Goal: Information Seeking & Learning: Learn about a topic

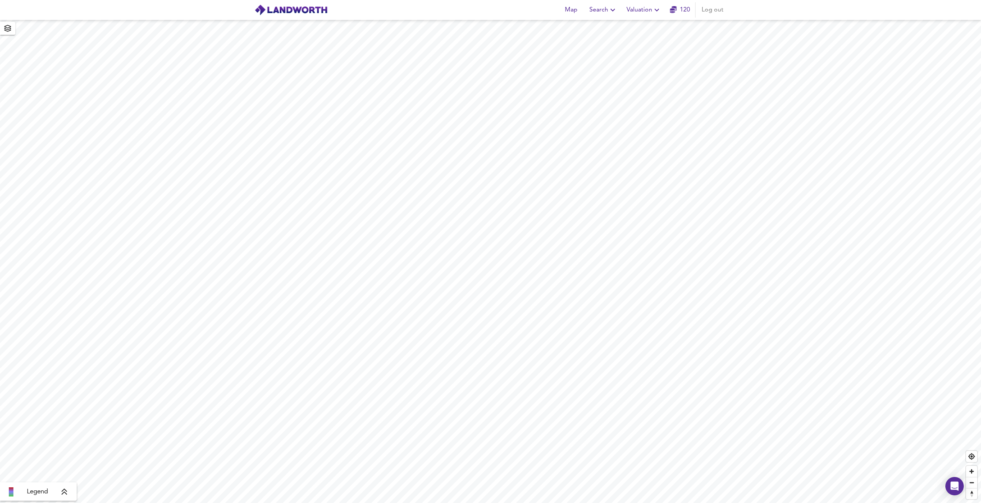
click at [595, 10] on span "Search" at bounding box center [603, 10] width 28 height 11
click at [582, 24] on li "New Search" at bounding box center [603, 28] width 76 height 14
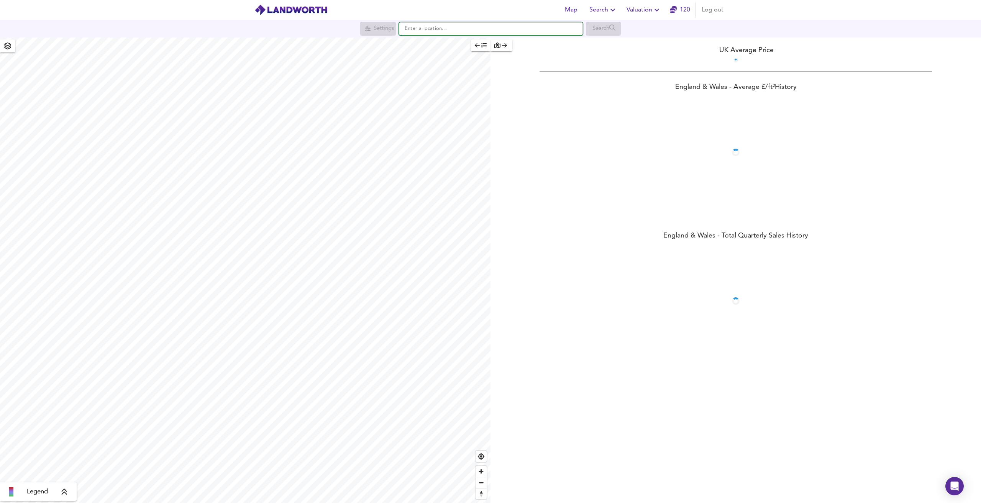
click at [437, 26] on input "text" at bounding box center [491, 28] width 184 height 13
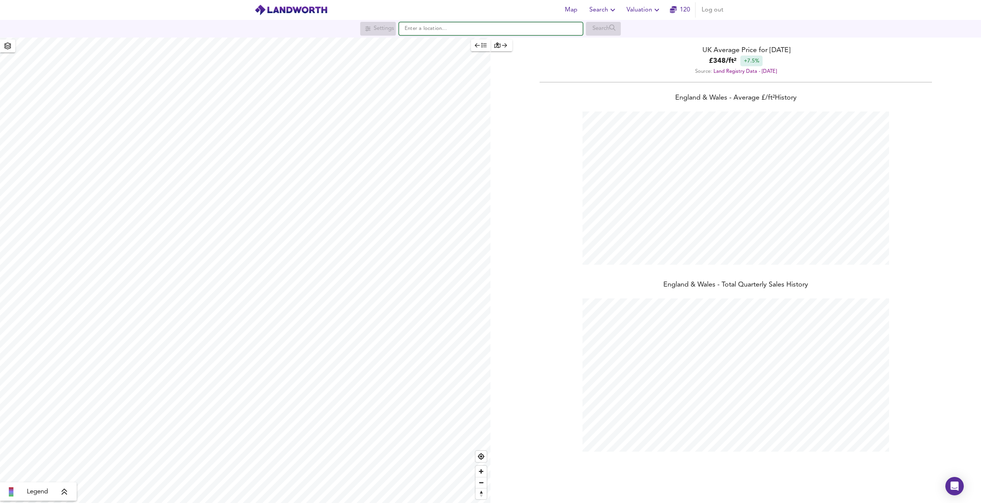
scroll to position [503, 981]
type input "[STREET_ADDRESS]"
checkbox input "false"
checkbox input "true"
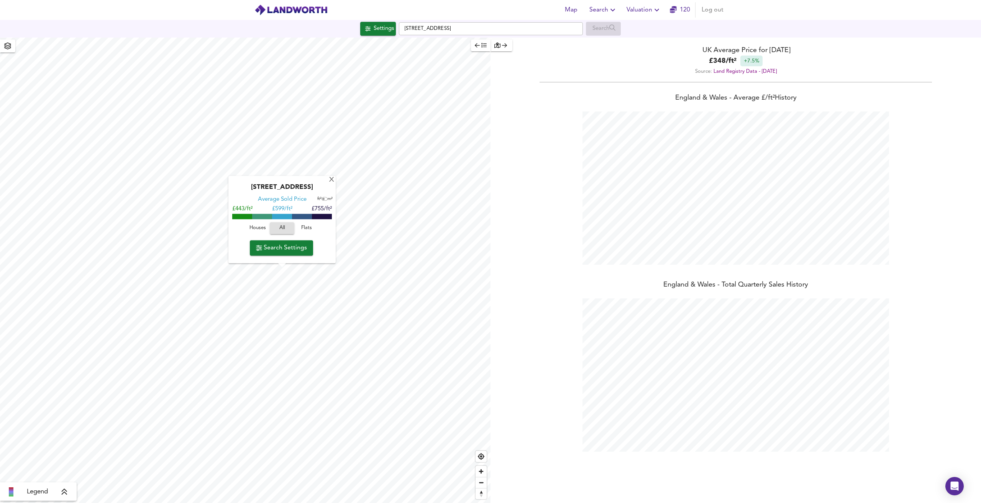
click at [302, 249] on span "Search Settings" at bounding box center [281, 247] width 51 height 11
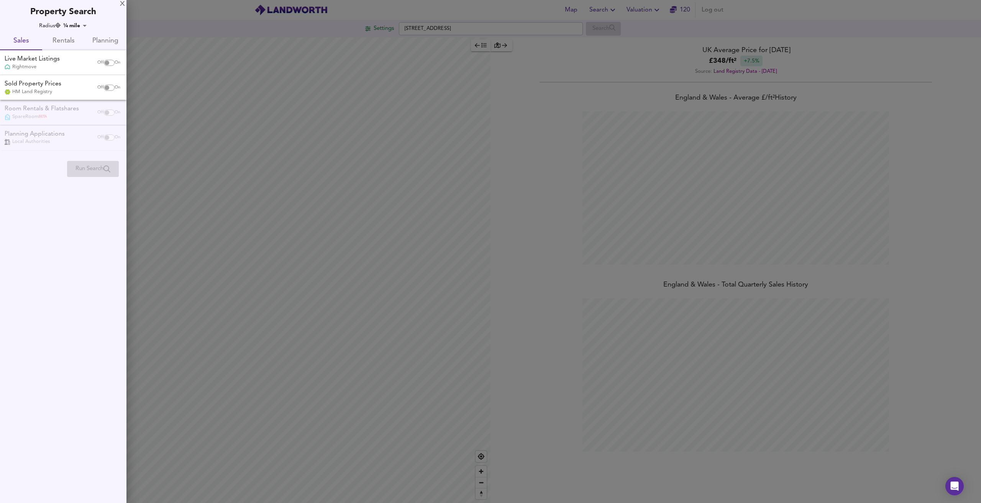
click at [105, 89] on input "checkbox" at bounding box center [107, 88] width 18 height 6
checkbox input "true"
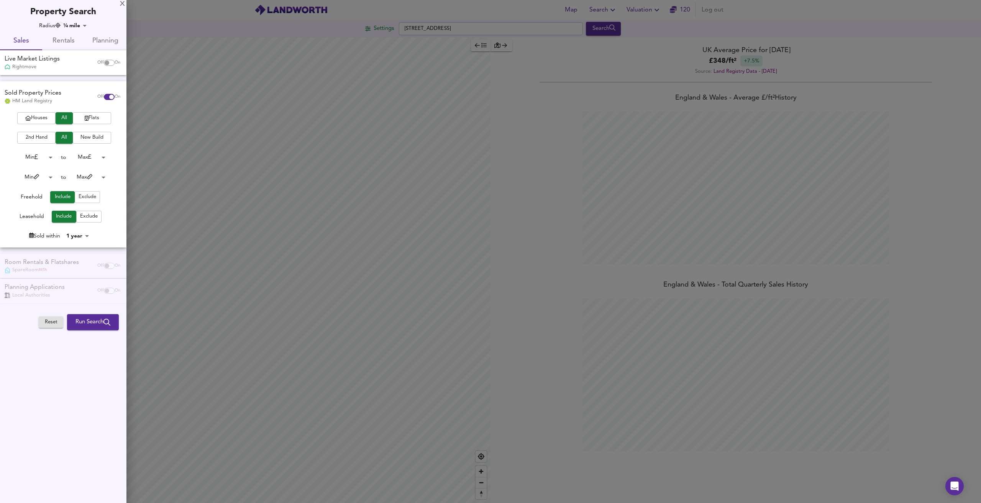
click at [77, 235] on body "Map Search Valuation 120 Log out Settings [GEOGRAPHIC_DATA] 4UG Search Legend U…" at bounding box center [490, 251] width 981 height 503
click at [75, 257] on li "2 years" at bounding box center [83, 260] width 35 height 12
type input "24"
click at [43, 160] on body "Map Search Valuation 120 Log out Settings [GEOGRAPHIC_DATA] 4UG Search Legend U…" at bounding box center [490, 251] width 981 height 503
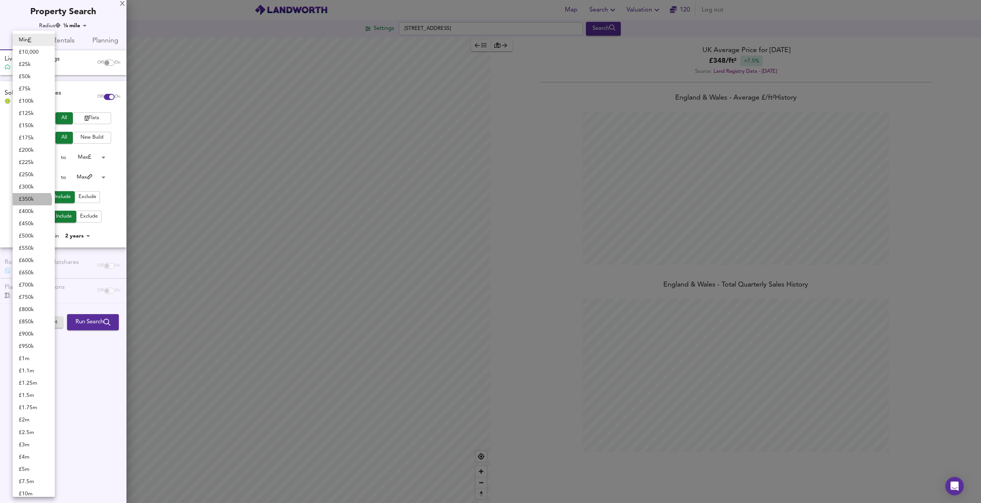
click at [30, 201] on li "£ 350k" at bounding box center [34, 199] width 42 height 12
type input "350000"
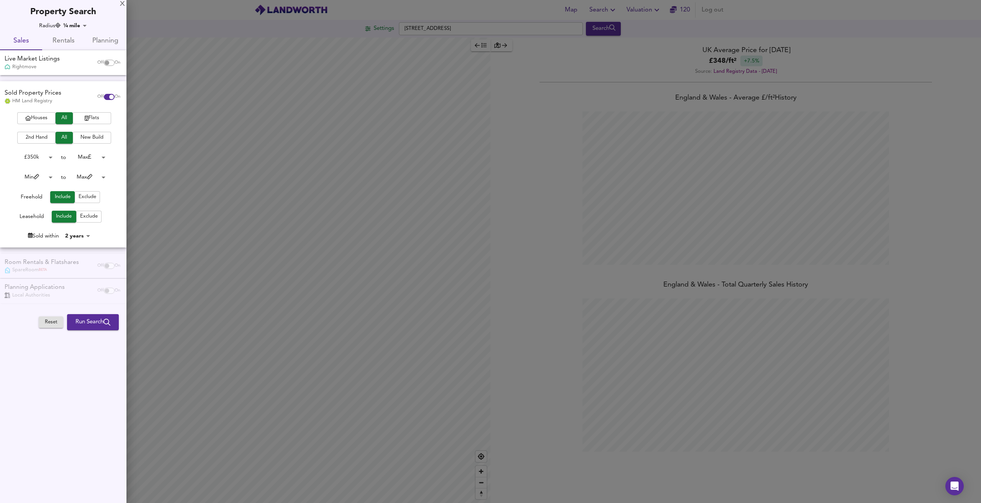
click at [97, 159] on body "Map Search Valuation 120 Log out Settings [GEOGRAPHIC_DATA] 4UG Search Legend U…" at bounding box center [490, 251] width 981 height 503
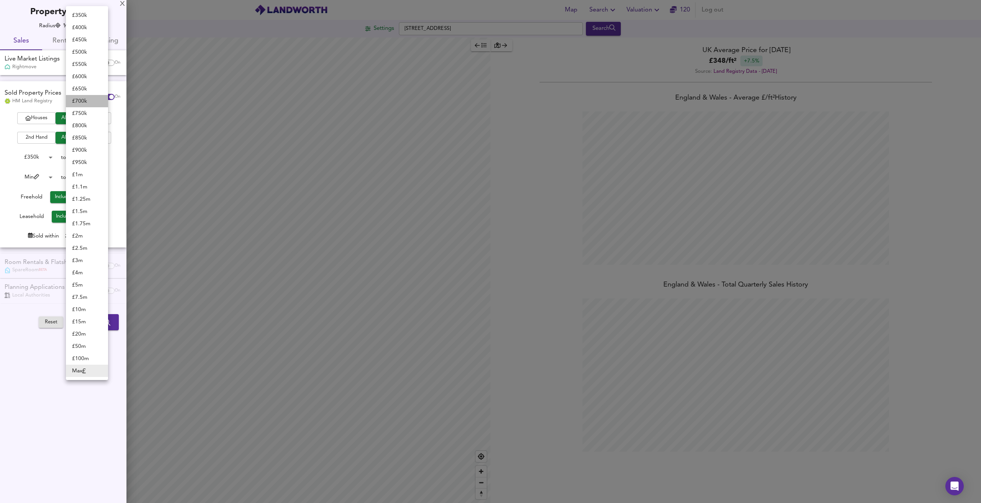
click at [85, 103] on li "£ 700k" at bounding box center [87, 101] width 42 height 12
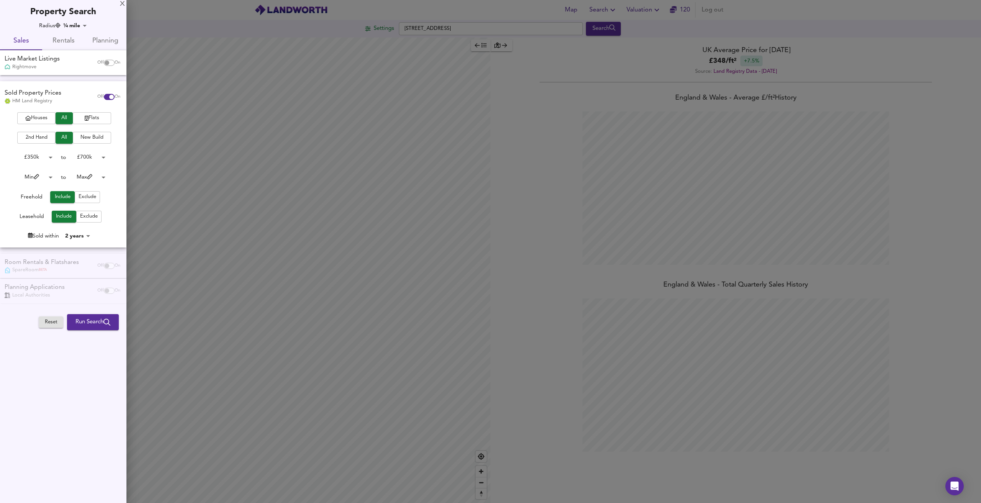
click at [82, 154] on body "Map Search Valuation 120 Log out Settings [GEOGRAPHIC_DATA] 4UG Search Legend U…" at bounding box center [490, 251] width 981 height 503
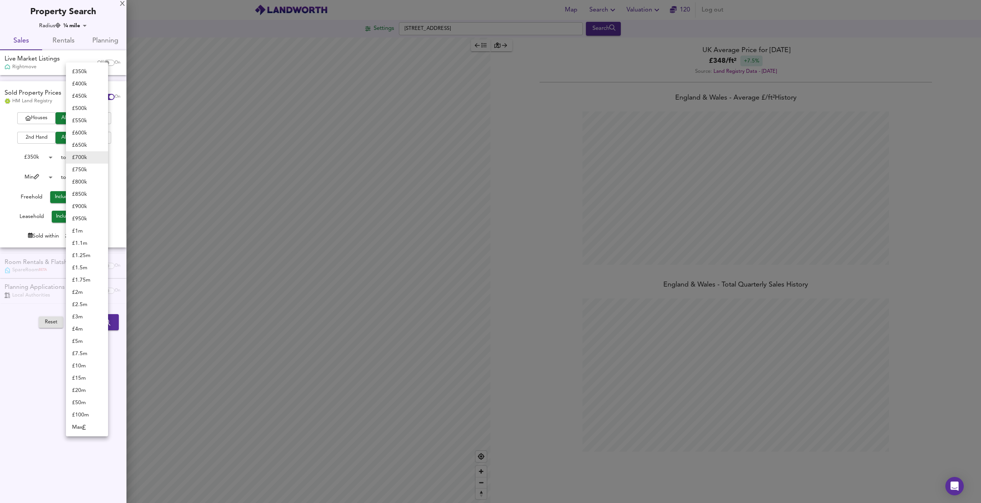
click at [85, 180] on li "£ 800k" at bounding box center [87, 182] width 42 height 12
type input "800000"
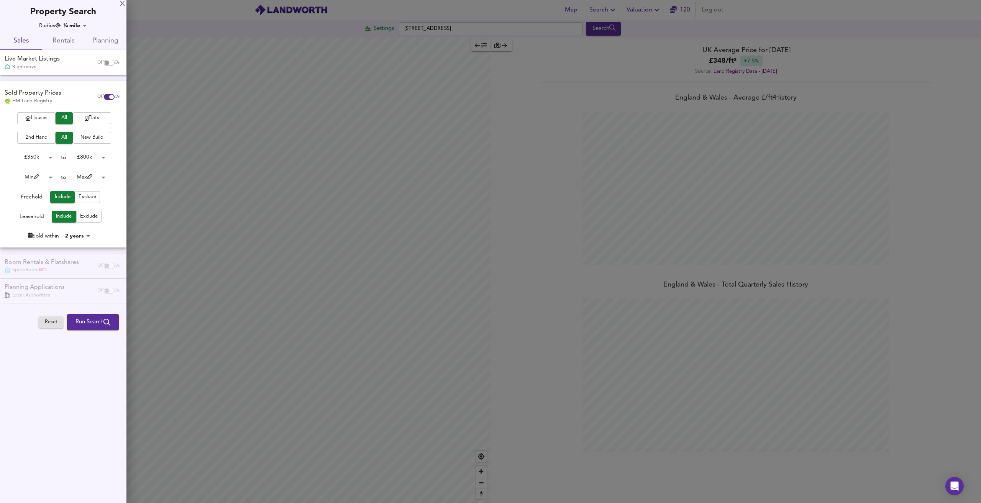
click at [82, 323] on span "Run Search" at bounding box center [92, 322] width 35 height 10
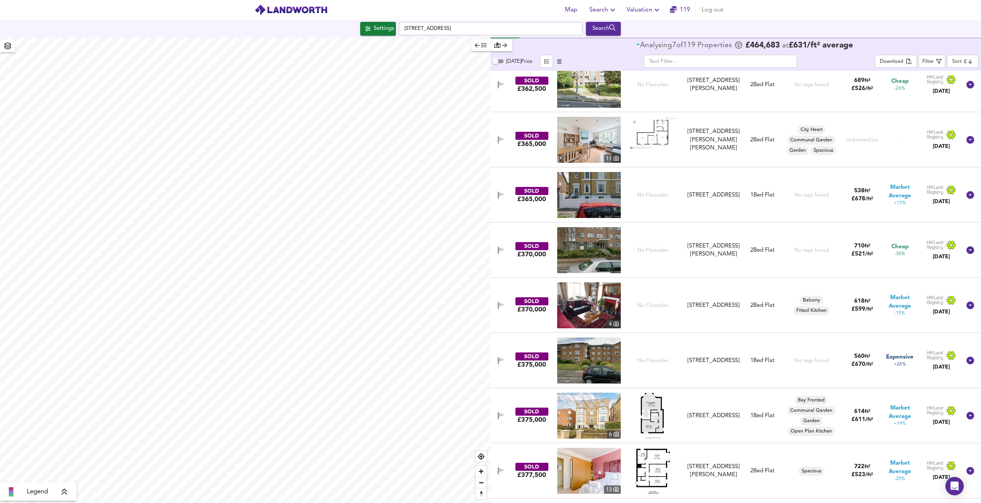
scroll to position [77, 0]
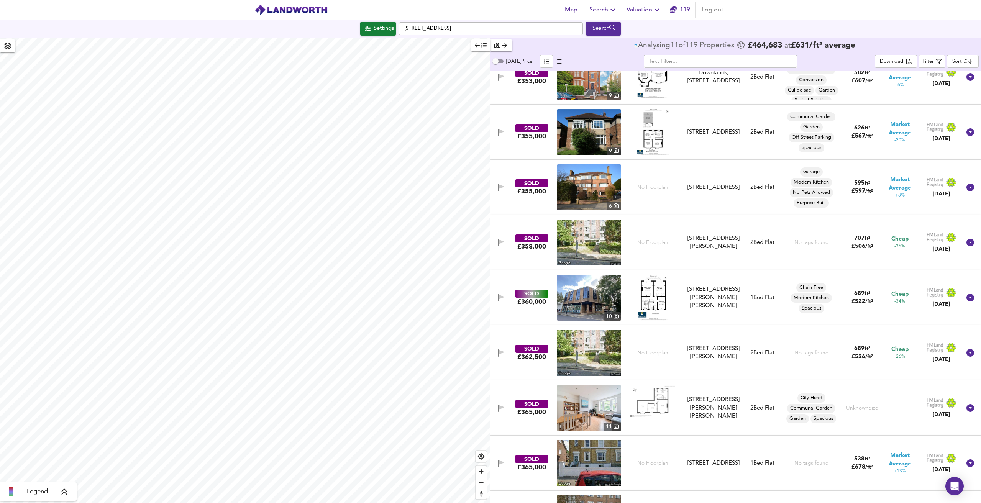
click at [385, 36] on div "[STREET_ADDRESS] Search" at bounding box center [490, 29] width 981 height 18
click at [385, 29] on div "Settings" at bounding box center [384, 29] width 20 height 10
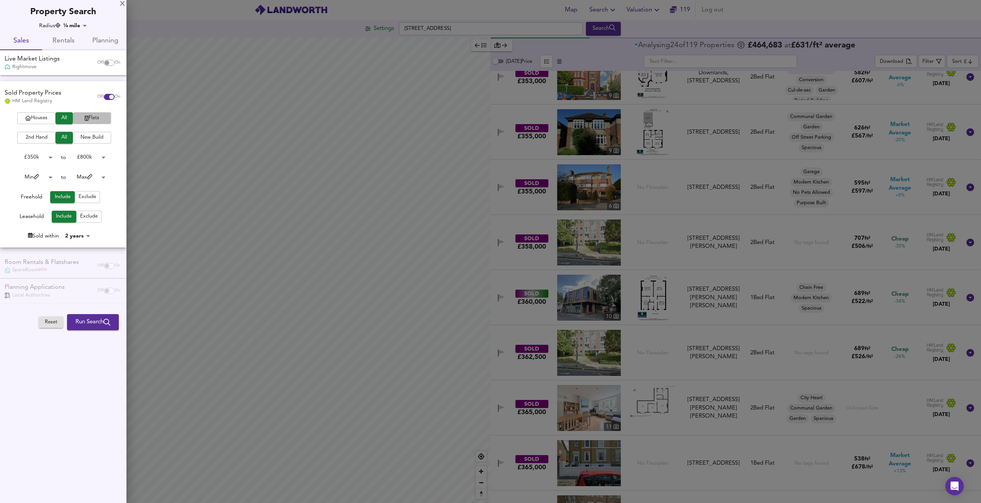
click at [95, 115] on span "Flats" at bounding box center [92, 118] width 31 height 9
click at [96, 323] on span "Run Search" at bounding box center [92, 322] width 35 height 10
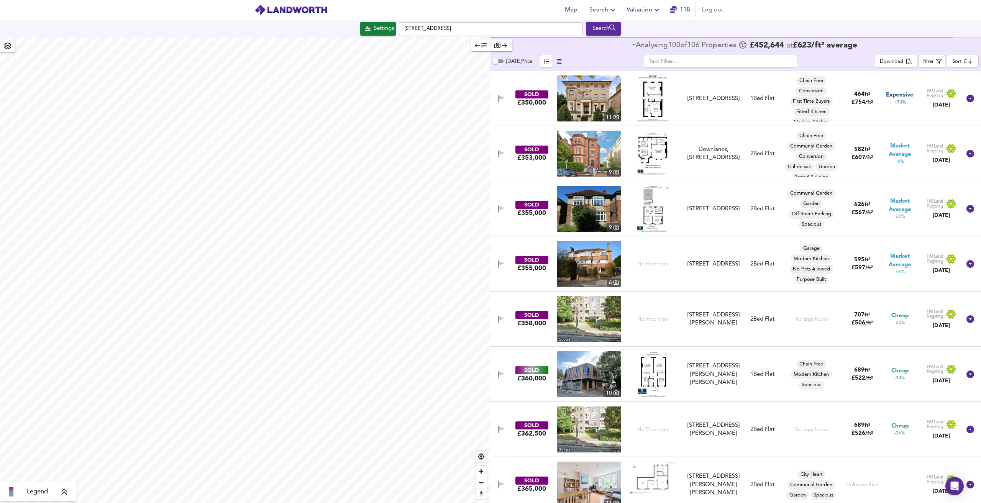
scroll to position [192, 0]
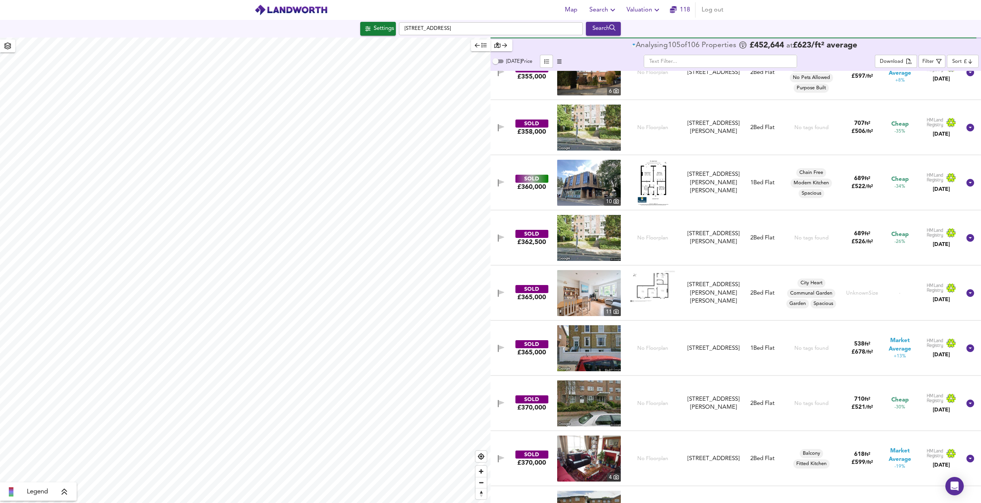
click at [967, 59] on body "Map Search Valuation [STREET_ADDRESS] Search Legend Analysing 105 of 106 Proper…" at bounding box center [490, 251] width 981 height 503
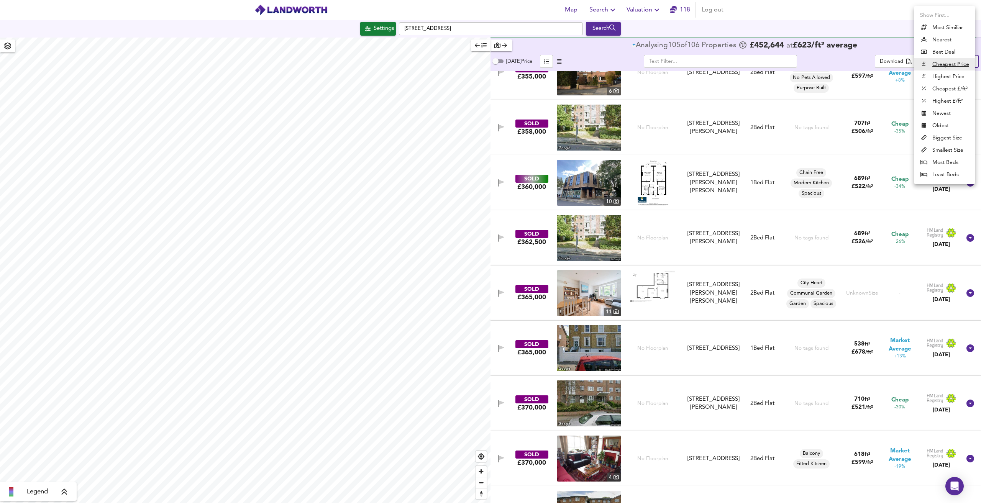
click at [952, 76] on li "Highest Price" at bounding box center [944, 76] width 61 height 12
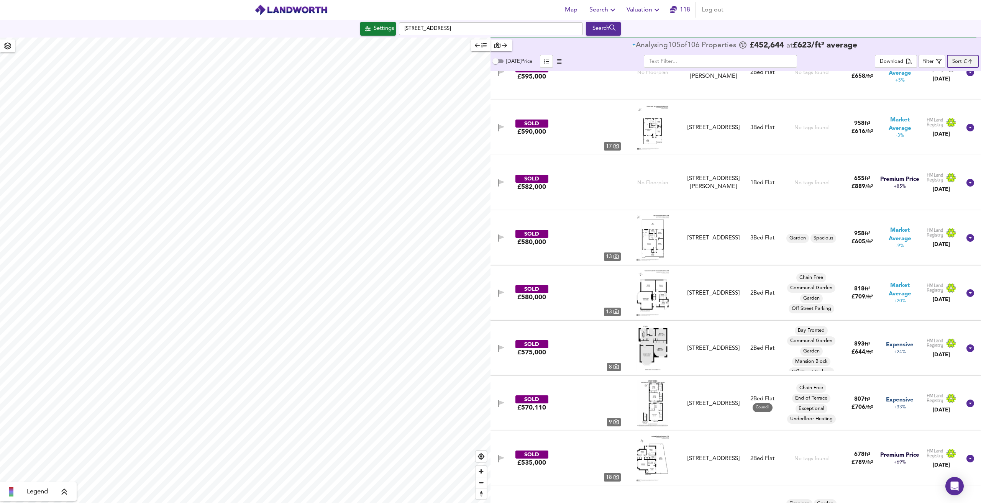
type input "expensive"
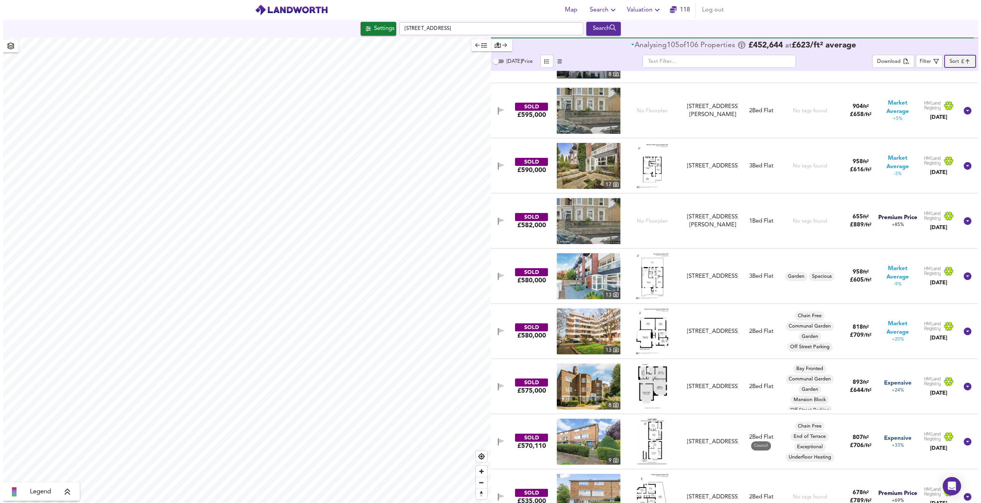
scroll to position [0, 0]
